Goal: Check status

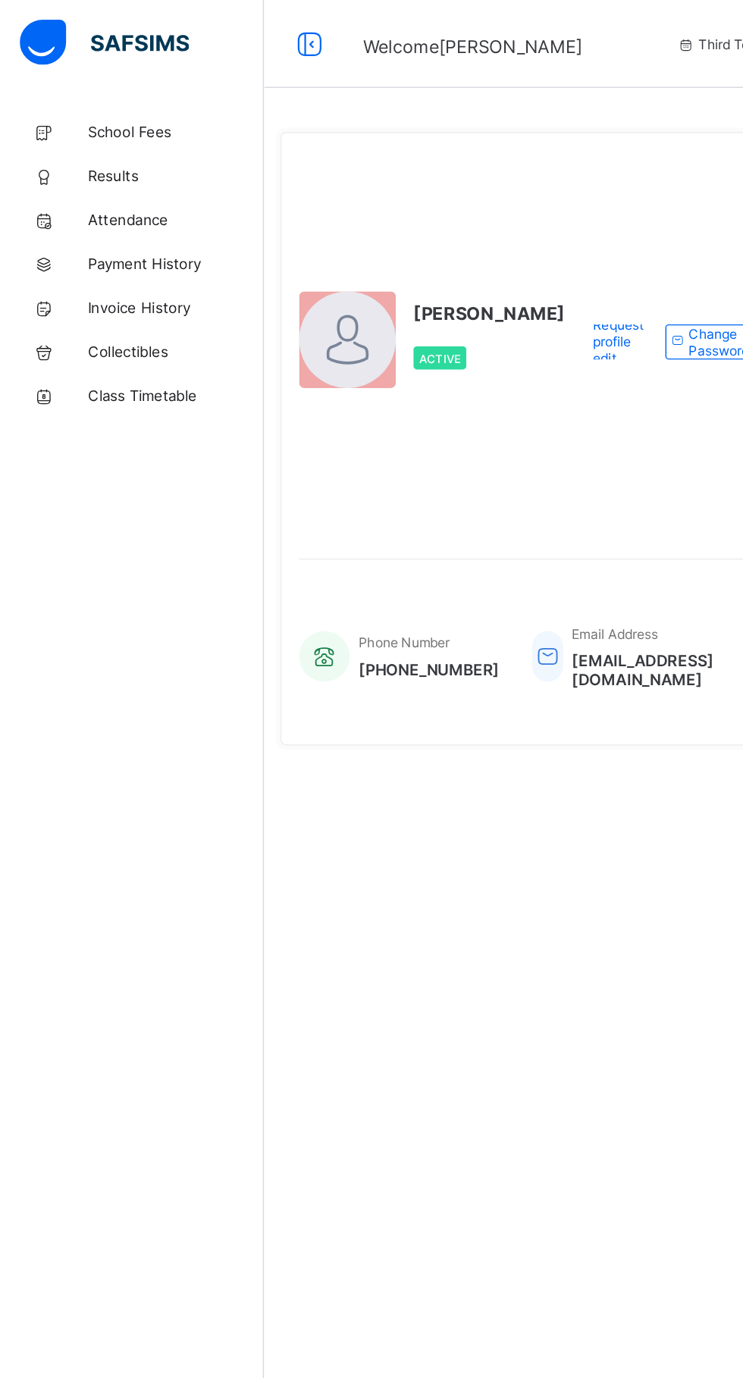
click at [116, 121] on span "Results" at bounding box center [121, 121] width 121 height 12
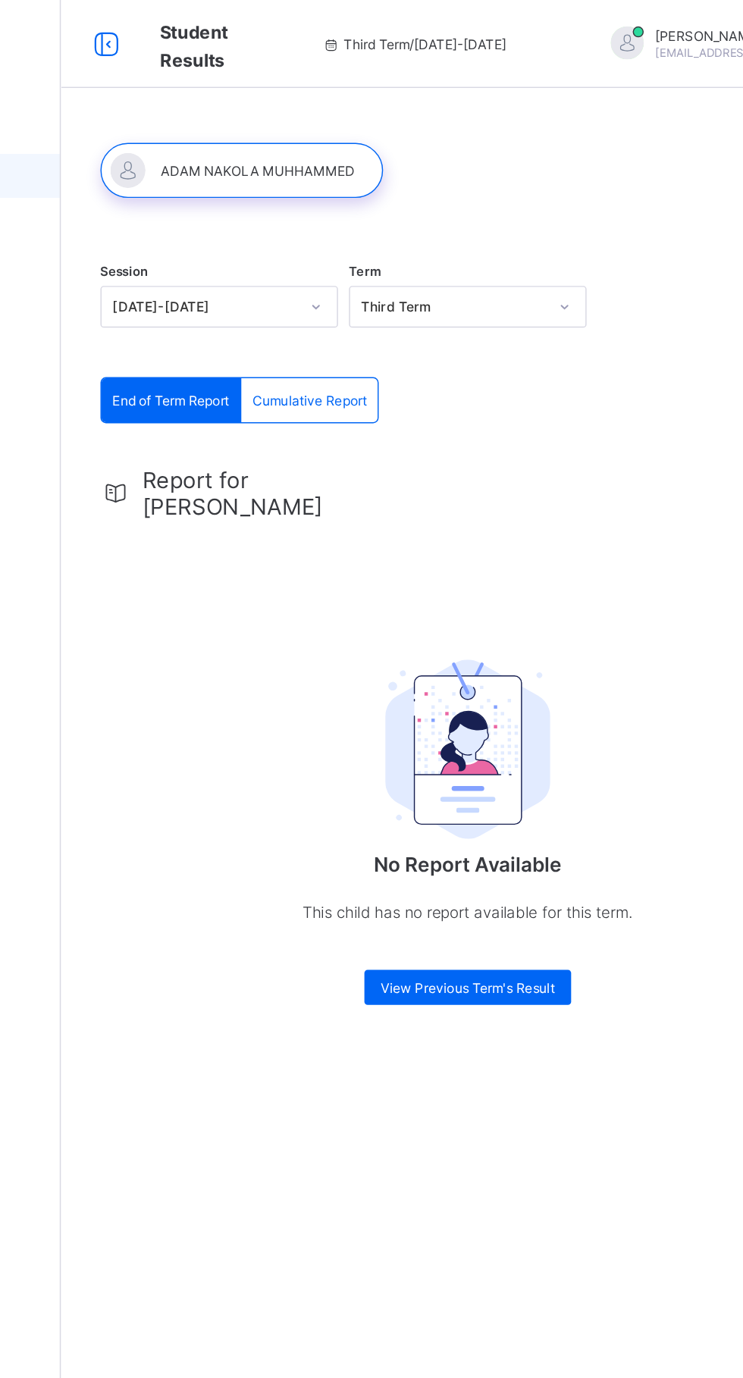
click at [324, 330] on span "Report for [PERSON_NAME]" at bounding box center [305, 340] width 135 height 36
click at [325, 334] on span "Report for [PERSON_NAME]" at bounding box center [305, 340] width 135 height 36
click at [376, 278] on span "Cumulative Report" at bounding box center [353, 276] width 79 height 11
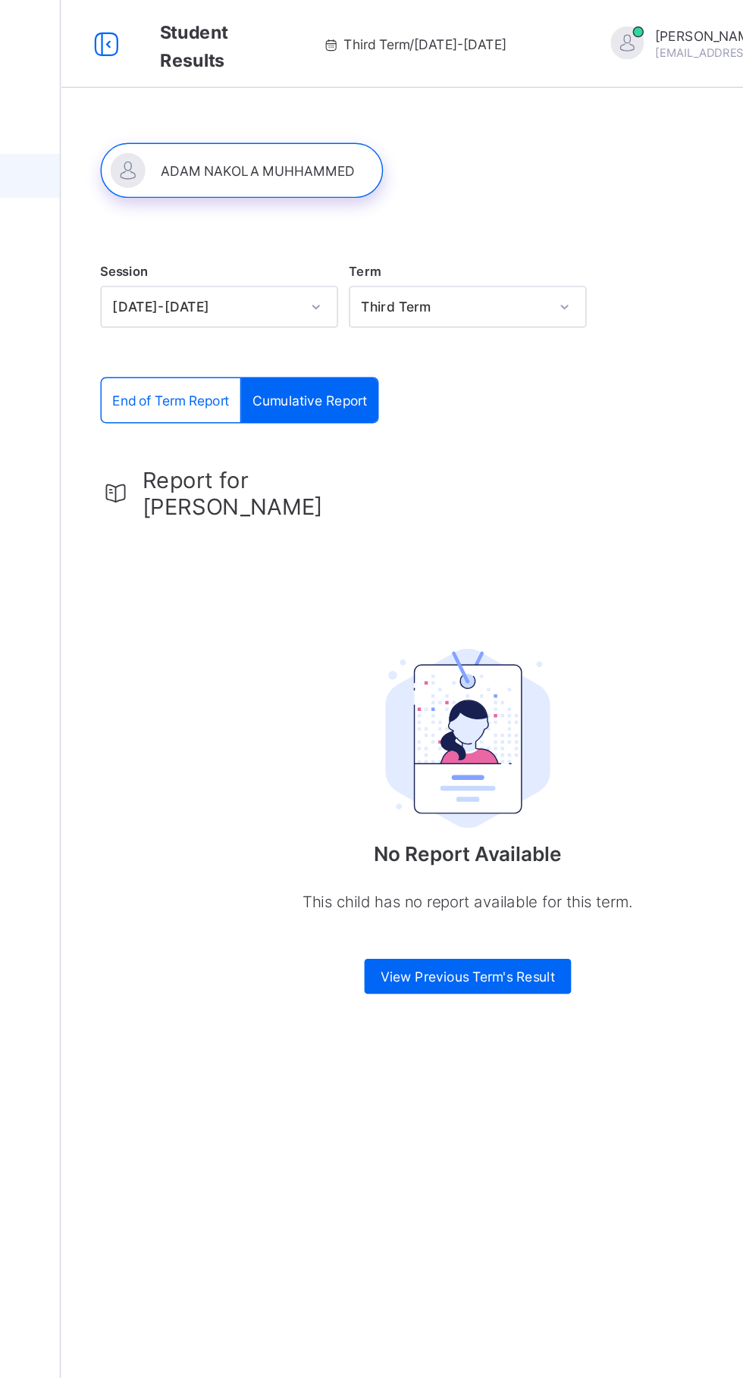
click at [284, 280] on span "End of Term Report" at bounding box center [258, 276] width 80 height 11
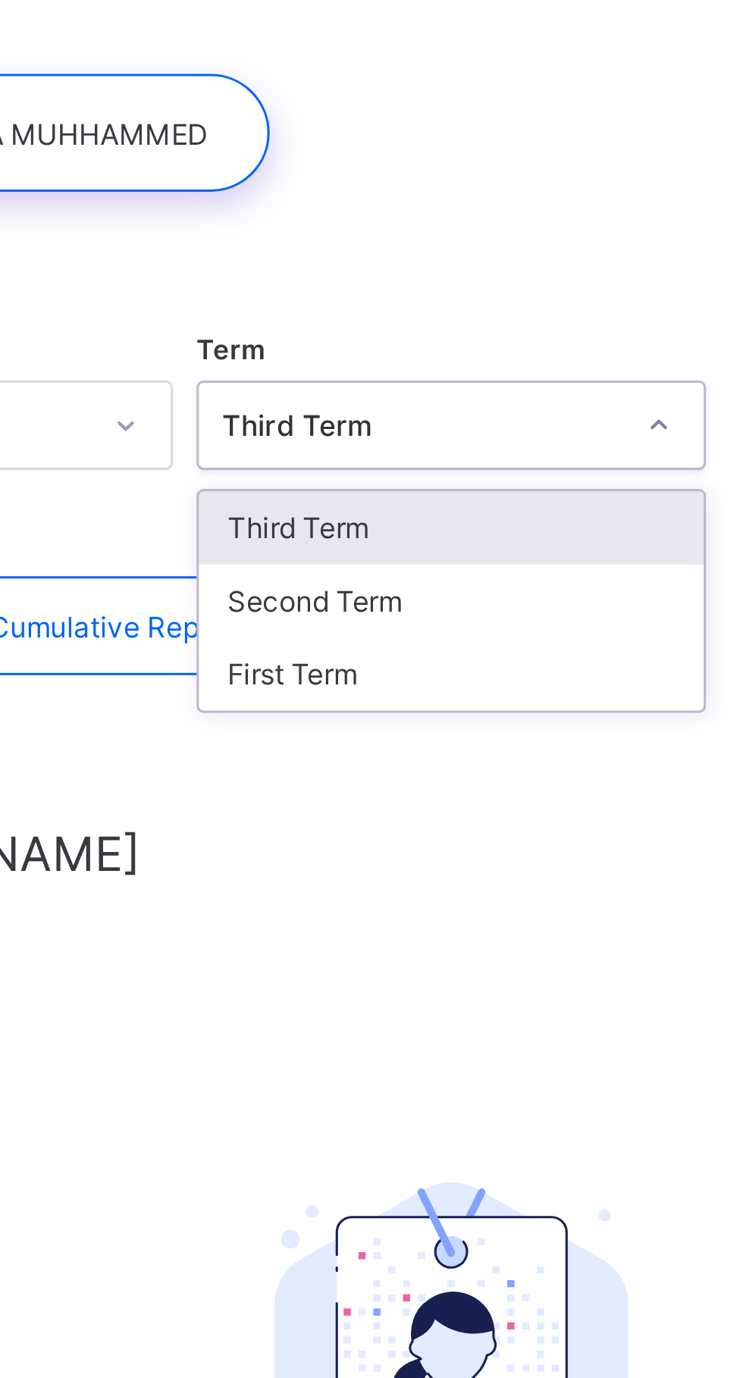
click at [460, 243] on div "Third Term" at bounding box center [462, 244] width 162 height 23
